Goal: Obtain resource: Download file/media

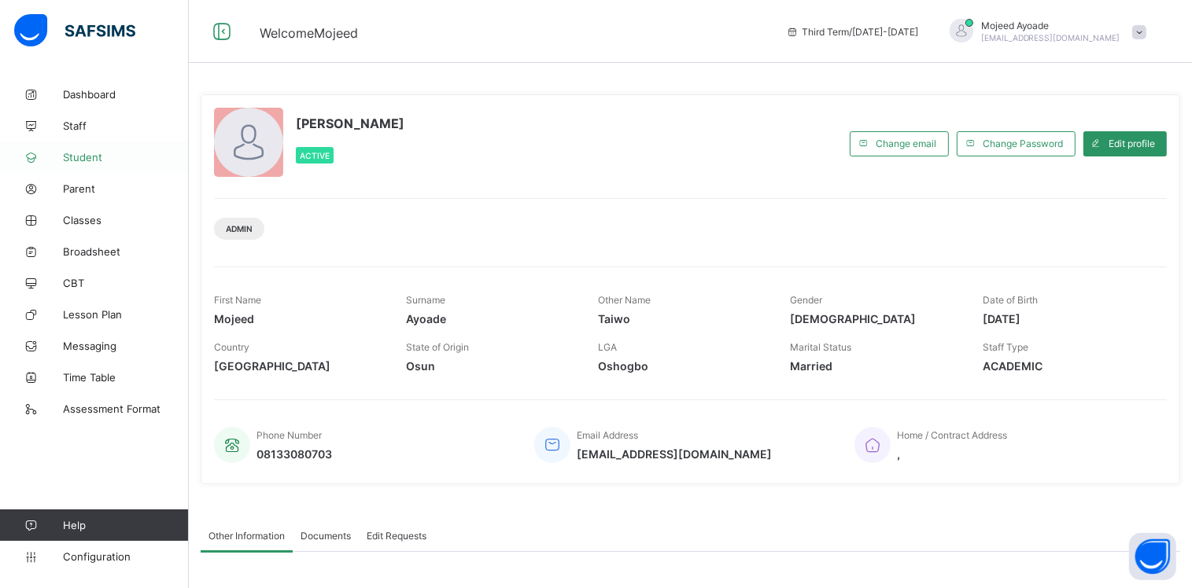
click at [79, 157] on span "Student" at bounding box center [126, 157] width 126 height 13
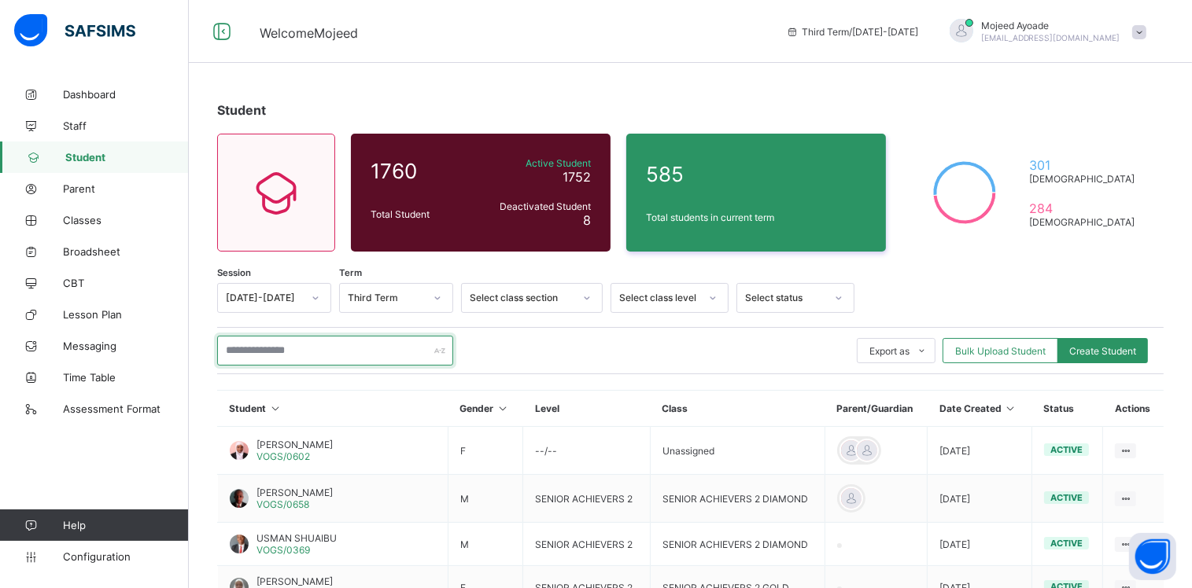
click at [330, 348] on input "text" at bounding box center [335, 351] width 236 height 30
click at [518, 87] on div "Student 1760 Total Student Active Student 1752 Deactivated Student 8 585 Total …" at bounding box center [690, 521] width 1003 height 885
click at [265, 352] on input "text" at bounding box center [335, 351] width 236 height 30
click at [290, 352] on input "text" at bounding box center [335, 351] width 236 height 30
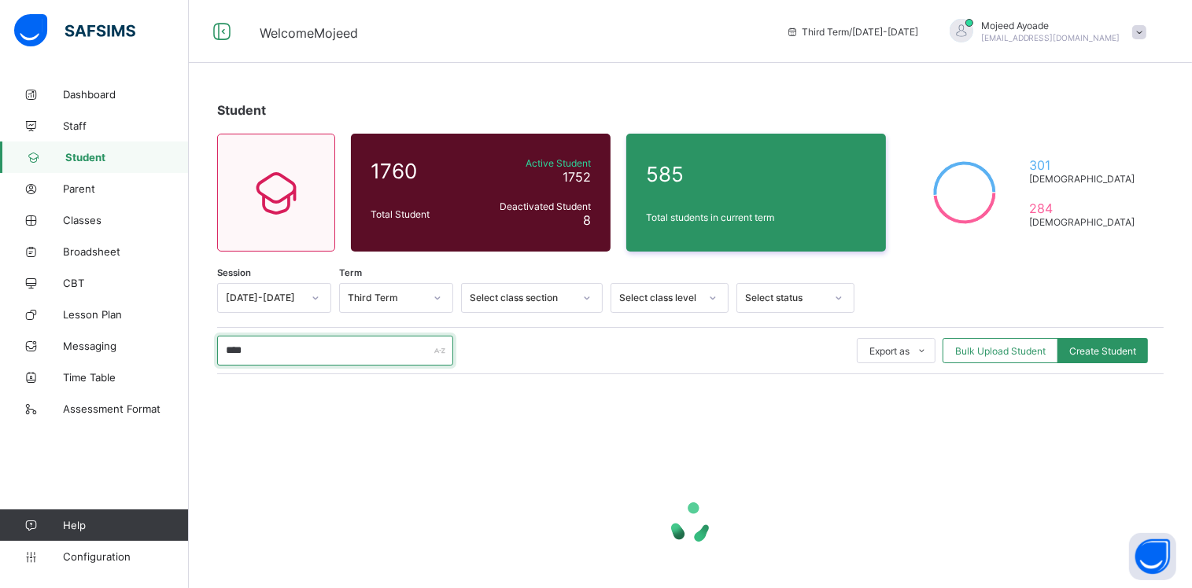
type input "*****"
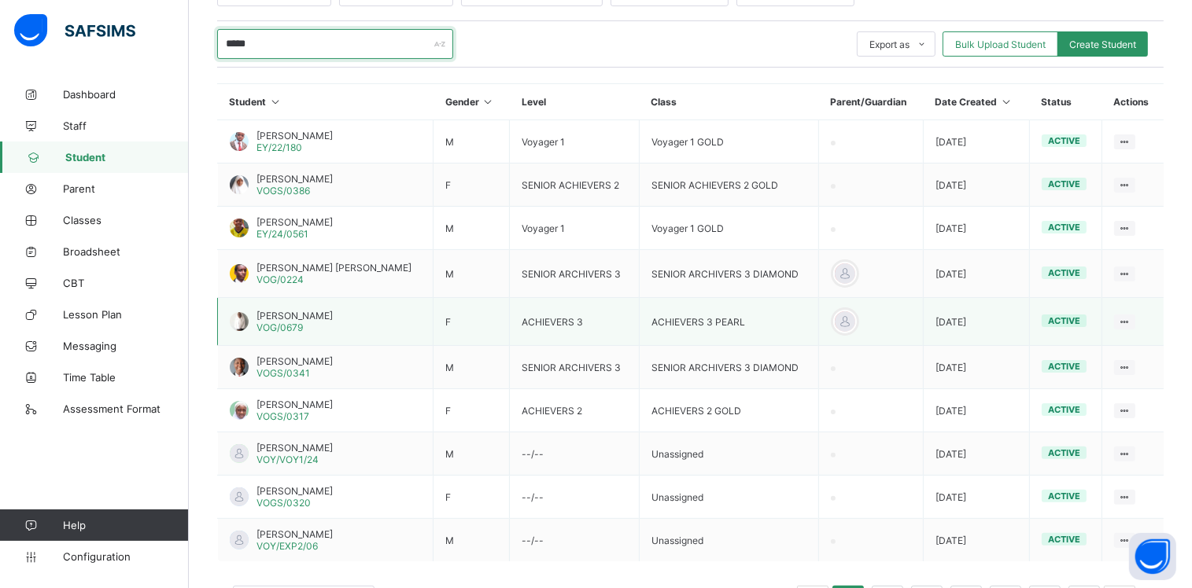
scroll to position [308, 0]
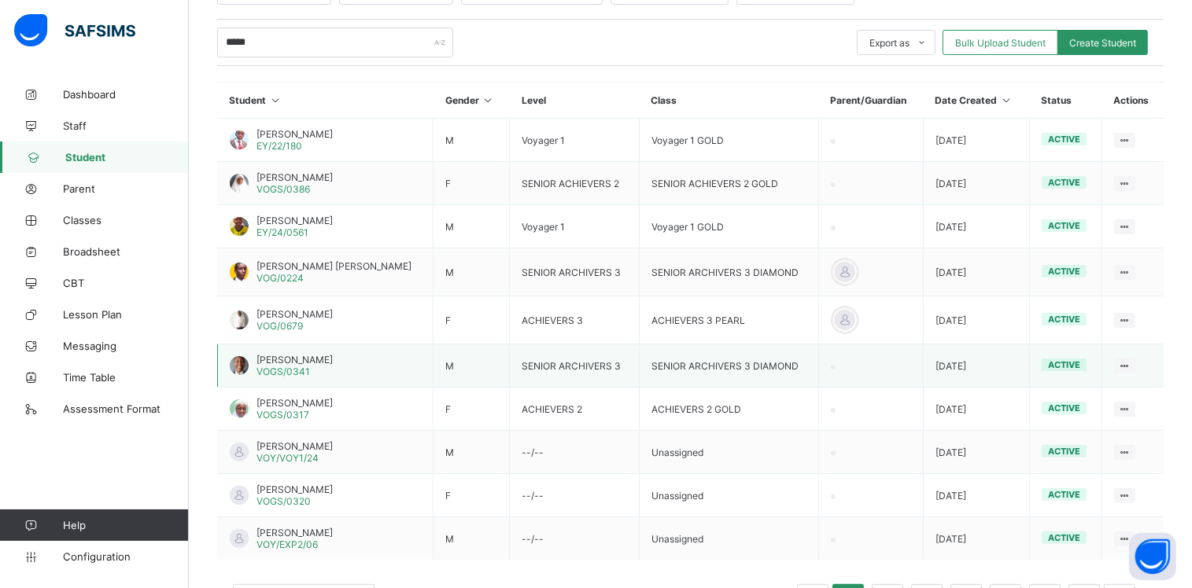
click at [296, 363] on span "[PERSON_NAME]" at bounding box center [294, 360] width 76 height 12
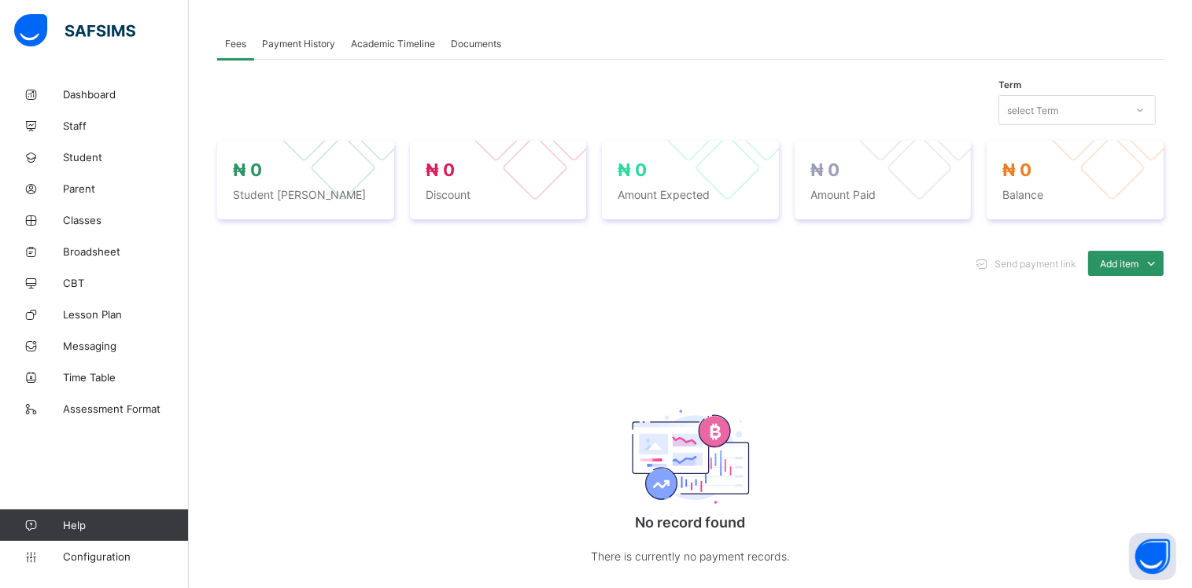
scroll to position [308, 0]
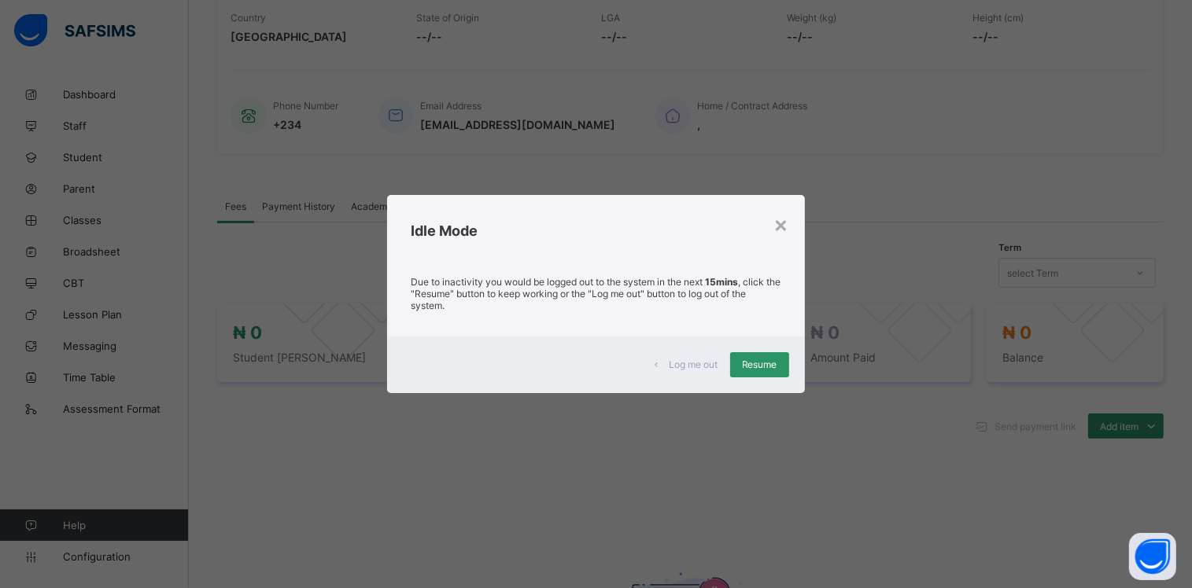
click at [940, 289] on div "× Idle Mode Due to inactivity you would be logged out to the system in the next…" at bounding box center [596, 294] width 1192 height 588
click at [775, 368] on span "Resume" at bounding box center [759, 365] width 35 height 12
click at [762, 363] on span "Amount Expected" at bounding box center [691, 357] width 146 height 13
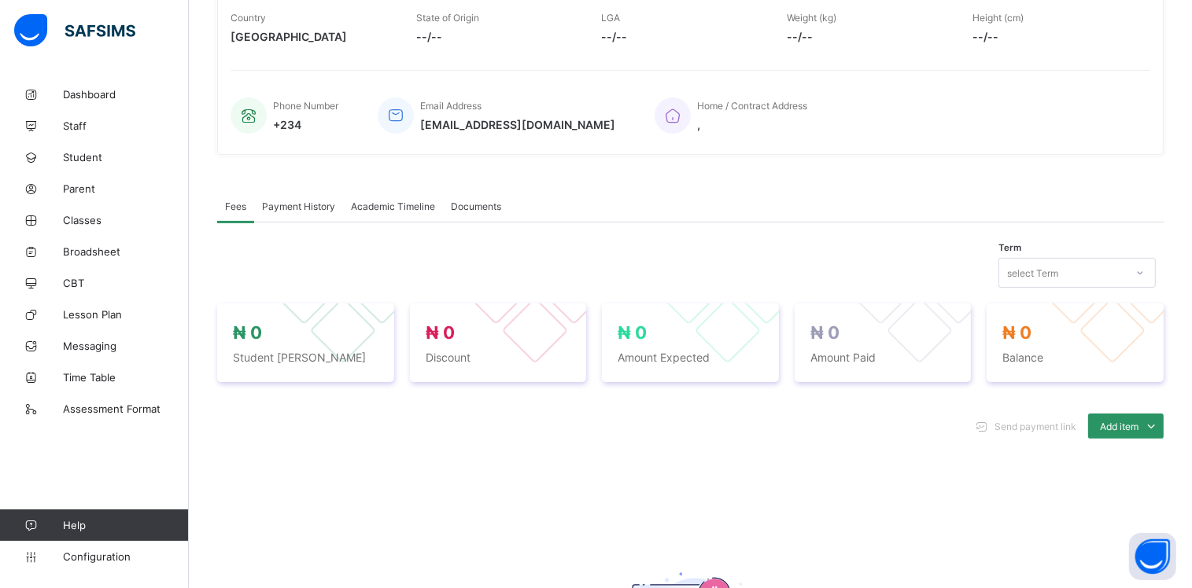
scroll to position [214, 0]
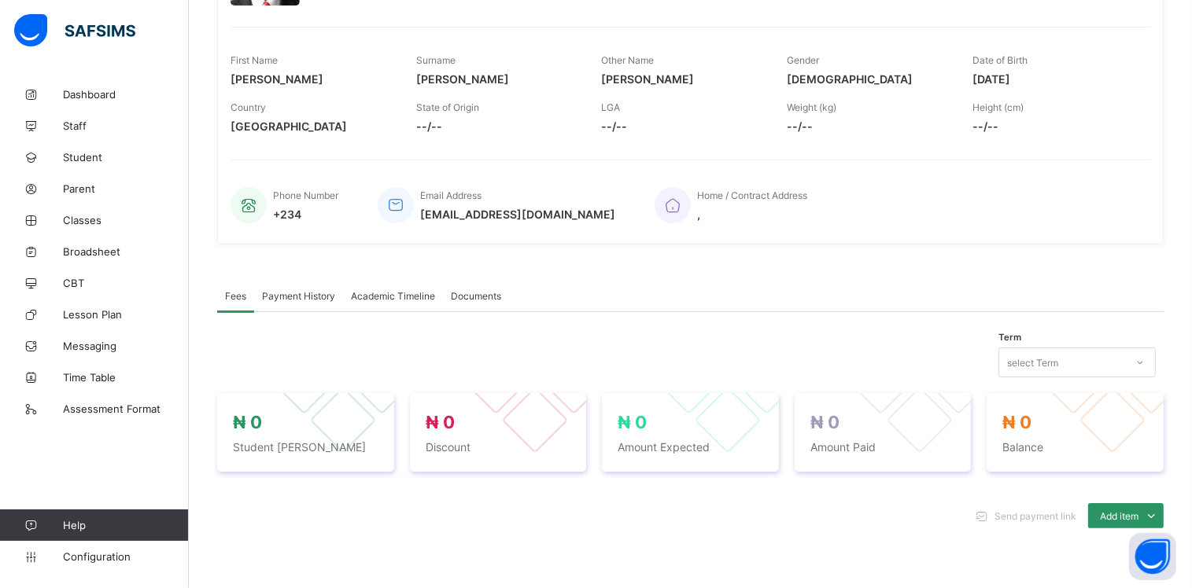
scroll to position [220, 0]
click at [378, 295] on span "Academic Timeline" at bounding box center [393, 295] width 84 height 12
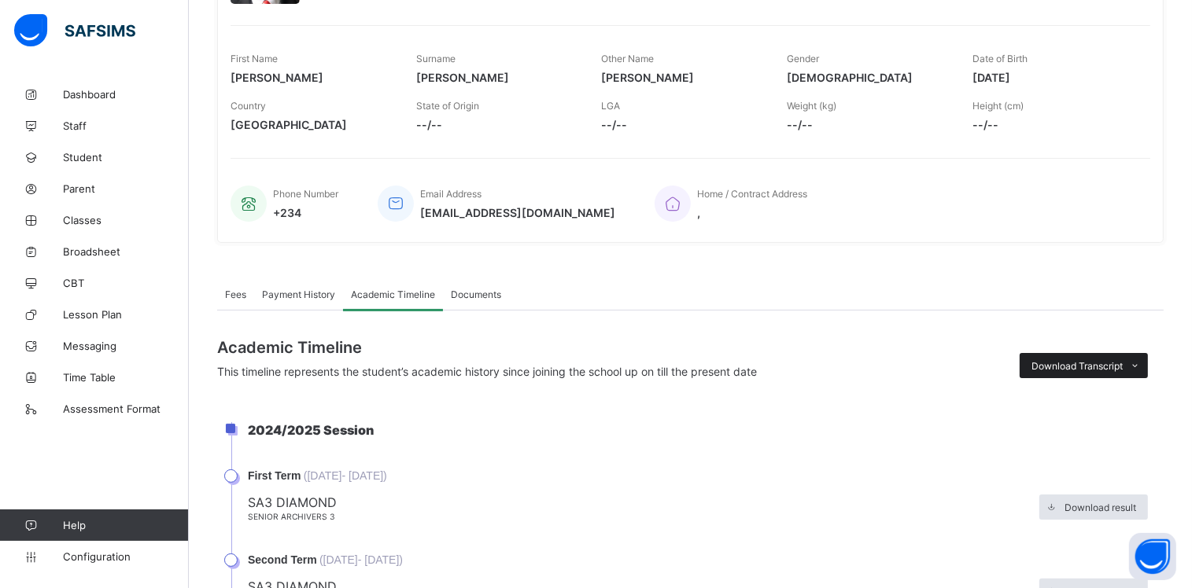
click at [1099, 366] on span "Download Transcript" at bounding box center [1076, 366] width 91 height 12
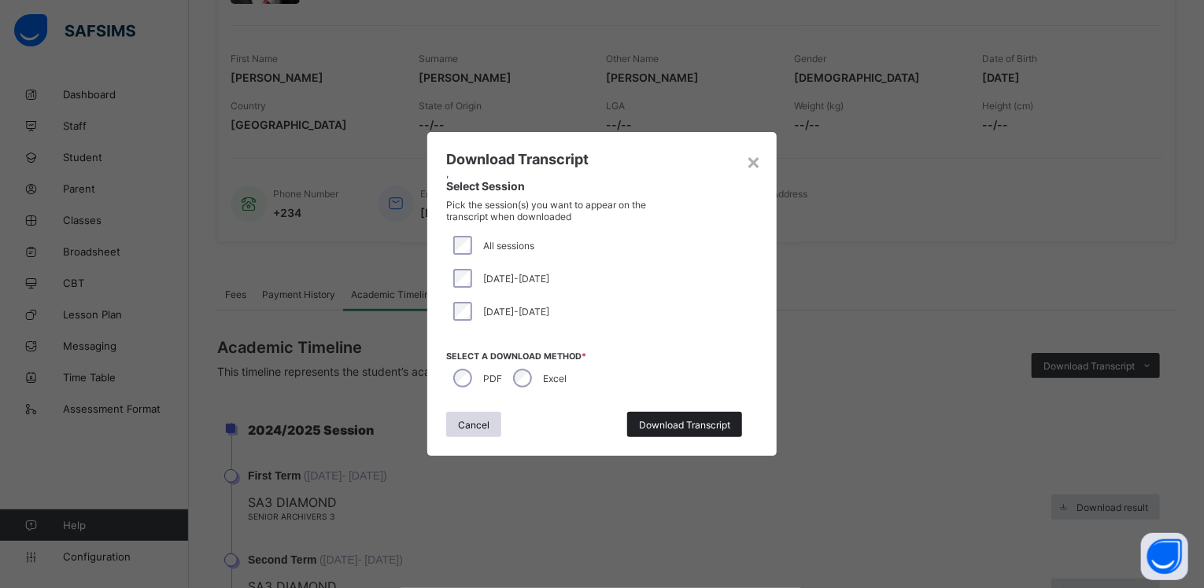
click at [700, 424] on span "Download Transcript" at bounding box center [684, 425] width 91 height 12
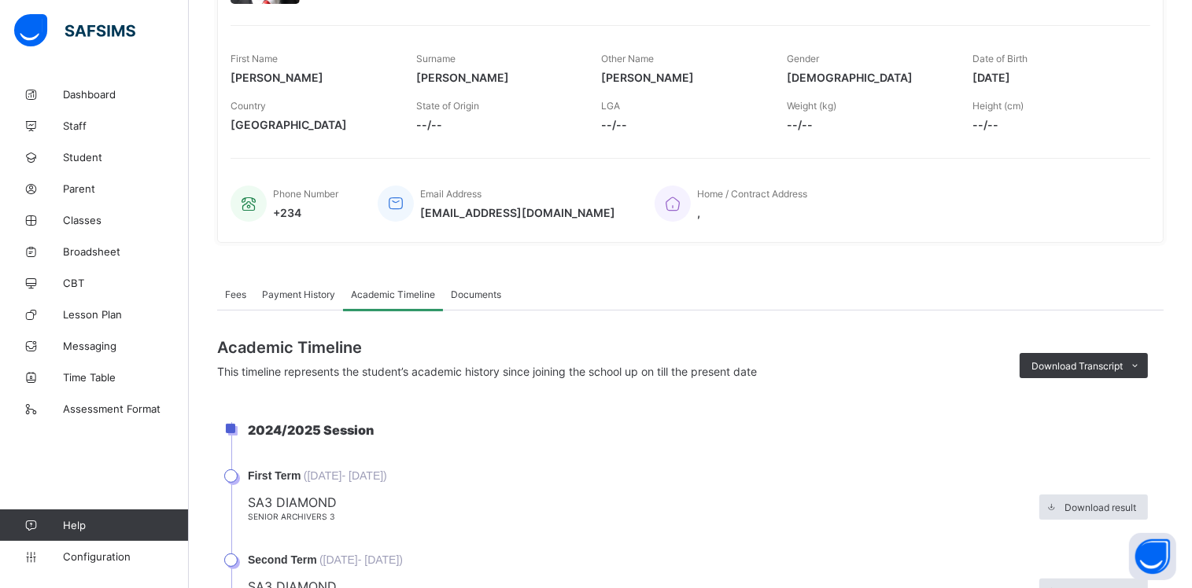
scroll to position [0, 0]
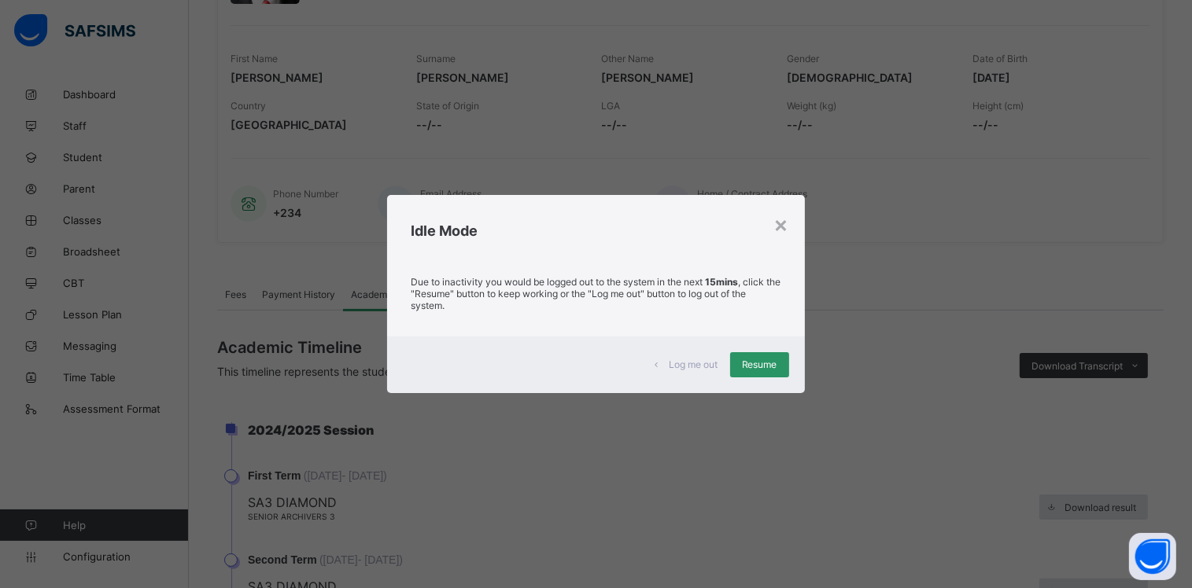
drag, startPoint x: 767, startPoint y: 365, endPoint x: 758, endPoint y: 366, distance: 8.7
click at [767, 365] on span "Resume" at bounding box center [759, 365] width 35 height 12
click at [767, 365] on div "Academic Timeline This timeline represents the student’s academic history since…" at bounding box center [614, 358] width 795 height 40
click at [757, 366] on span "This timeline represents the student’s academic history since joining the schoo…" at bounding box center [487, 371] width 540 height 13
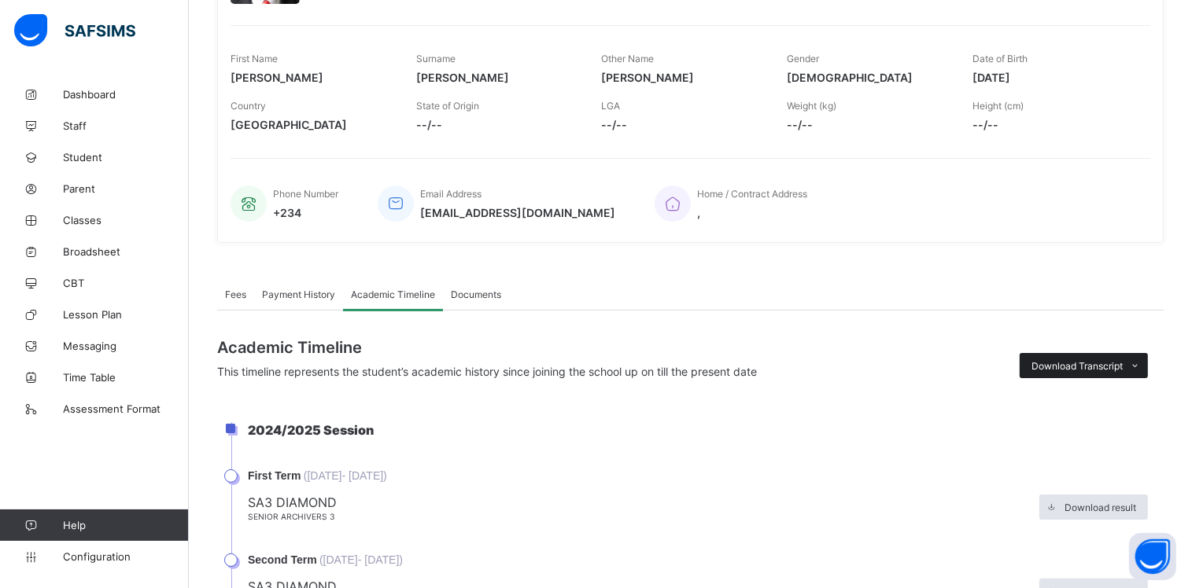
click at [1101, 363] on span "Download Transcript" at bounding box center [1076, 366] width 91 height 12
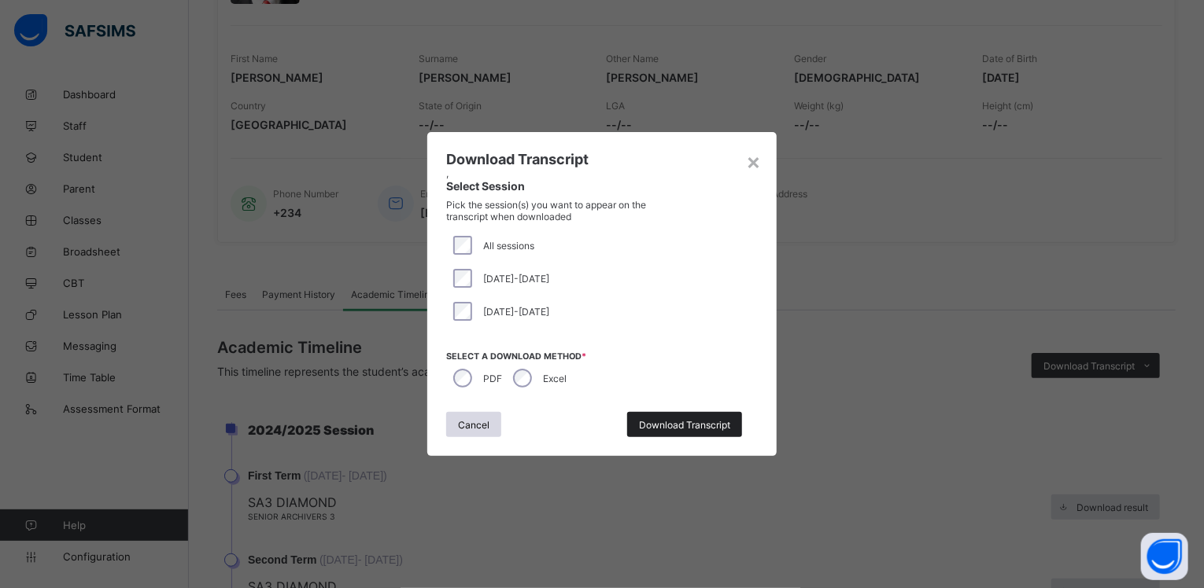
click at [684, 424] on span "Download Transcript" at bounding box center [684, 425] width 91 height 12
click at [674, 425] on li "2024/2025 Session" at bounding box center [703, 445] width 944 height 47
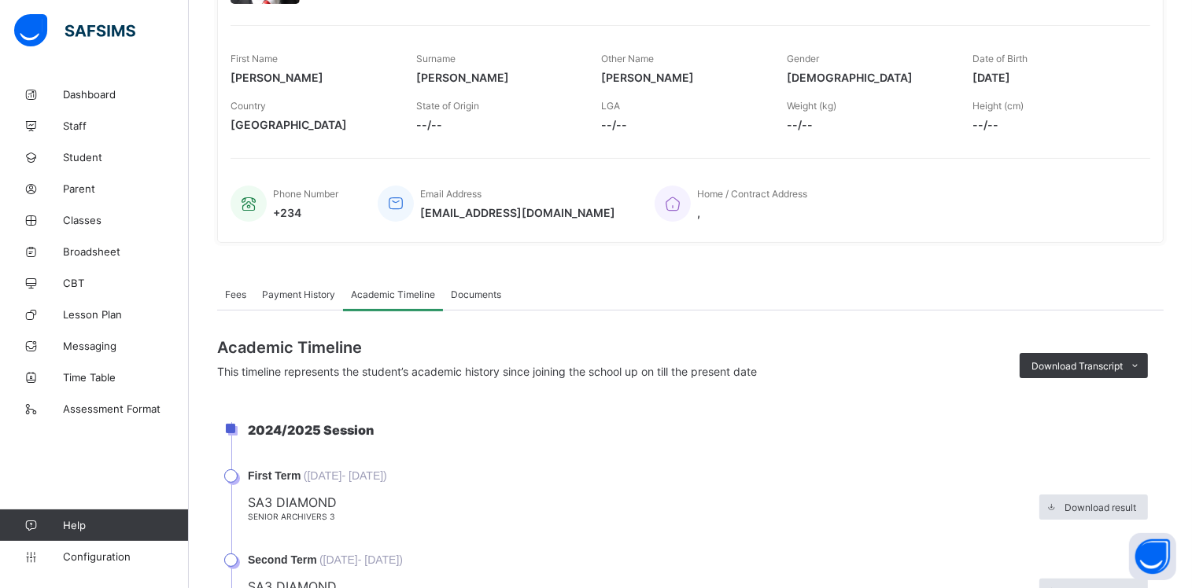
click at [784, 282] on div "Fees Payment History Academic Timeline Documents" at bounding box center [690, 294] width 946 height 32
